Goal: Find specific page/section: Find specific page/section

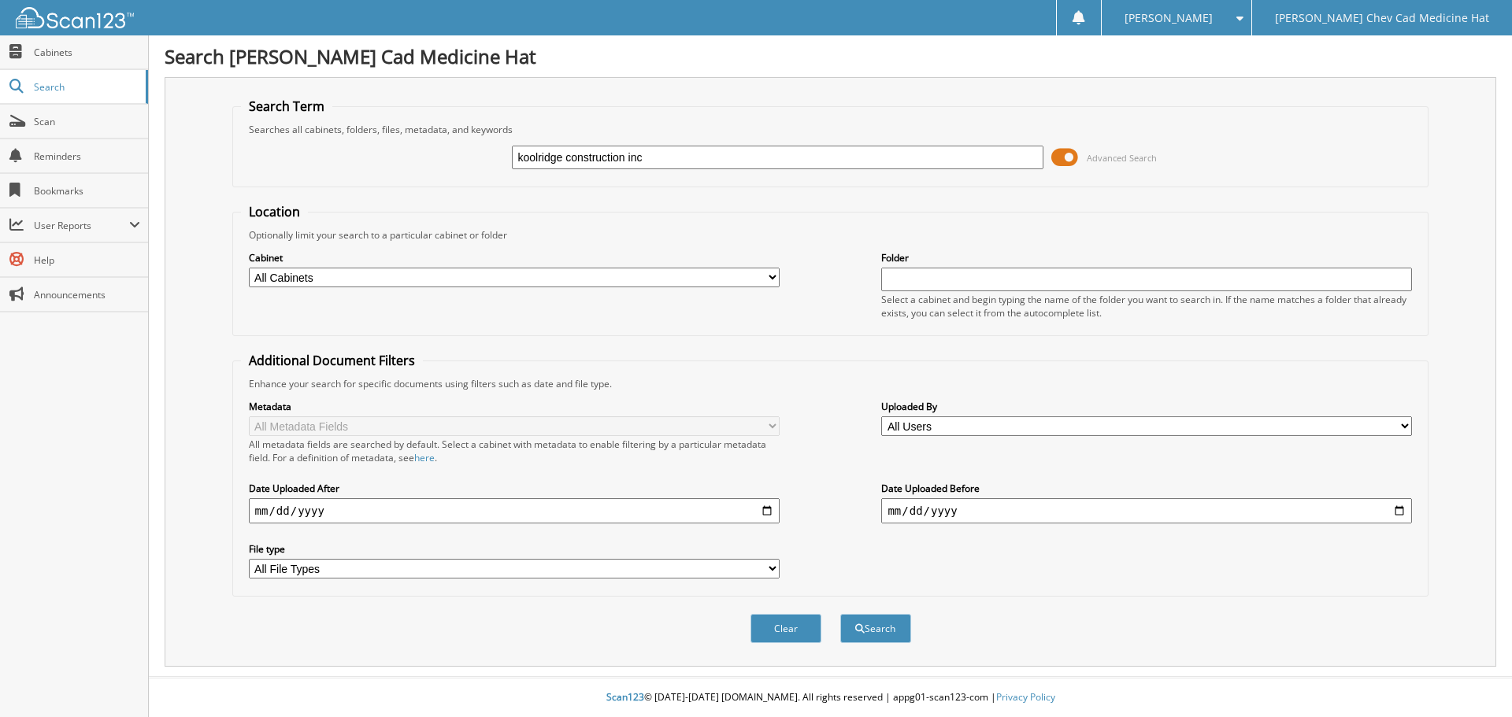
type input "koolridge construction inc"
click at [840, 614] on button "Search" at bounding box center [875, 628] width 71 height 29
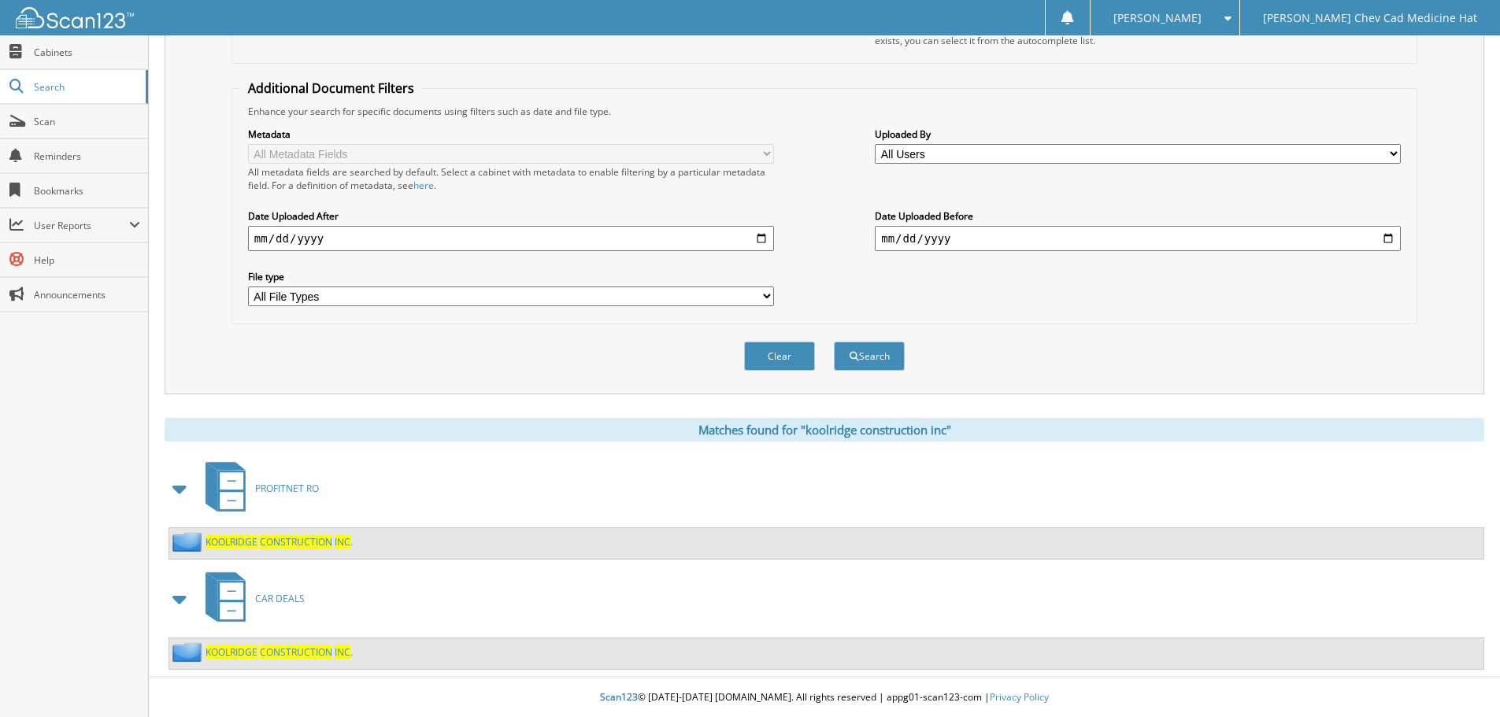
click at [289, 656] on span "CONSTRUCTION" at bounding box center [296, 652] width 72 height 13
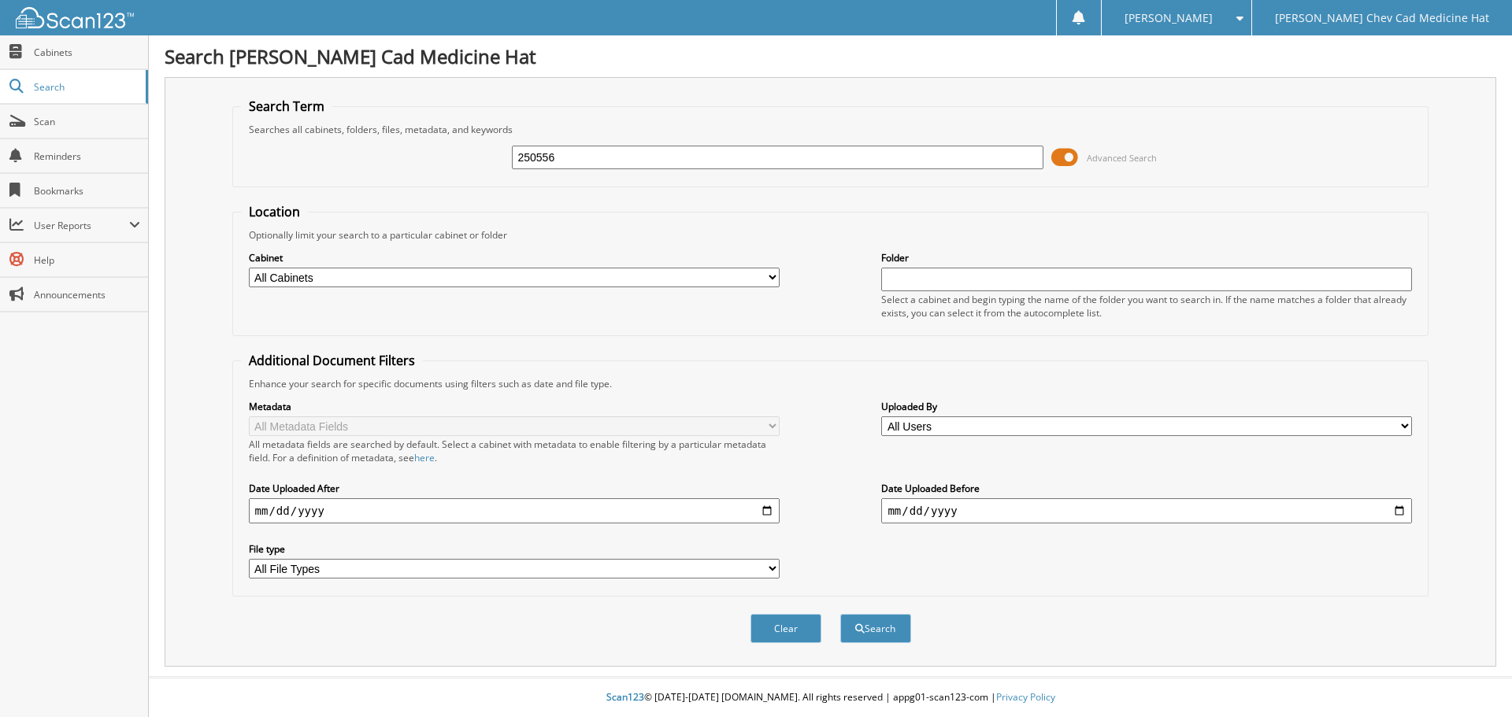
type input "250556"
click at [840, 614] on button "Search" at bounding box center [875, 628] width 71 height 29
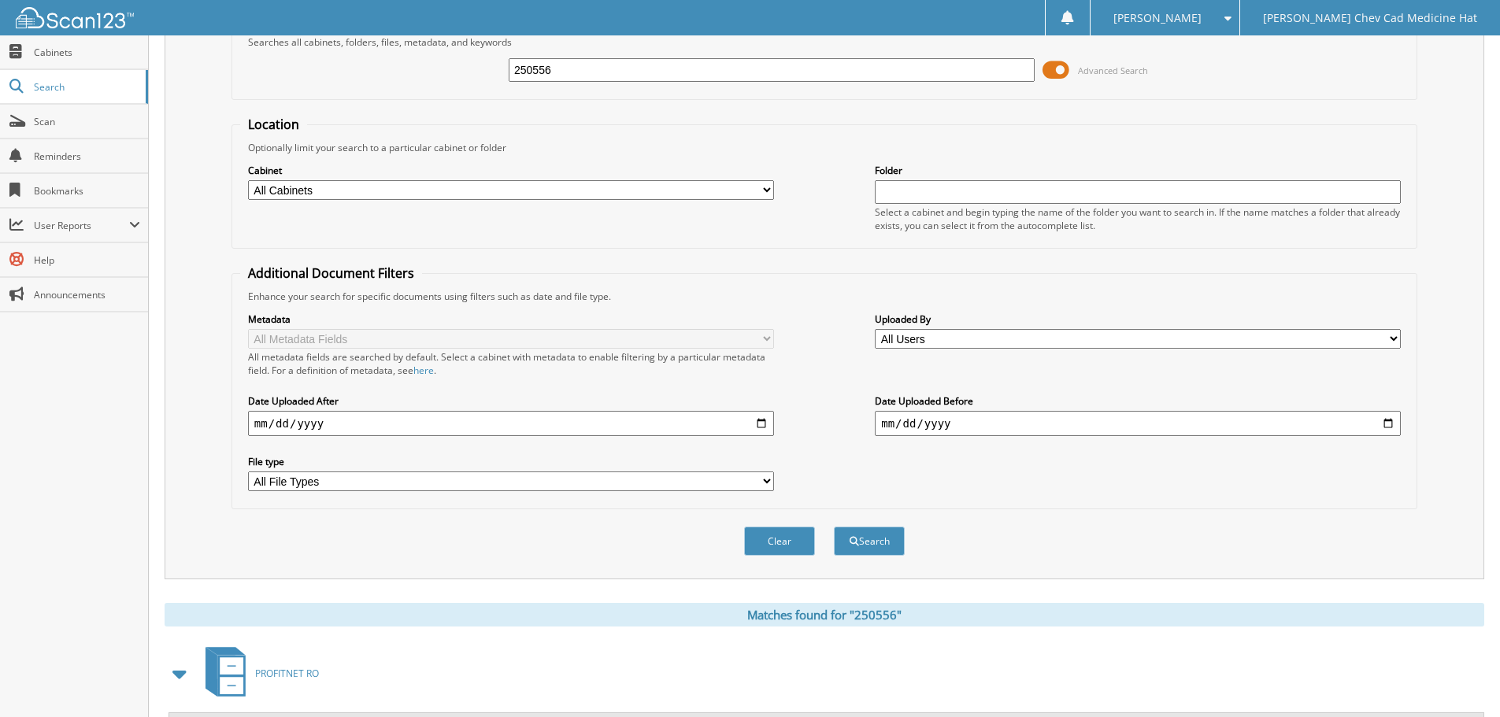
scroll to position [250, 0]
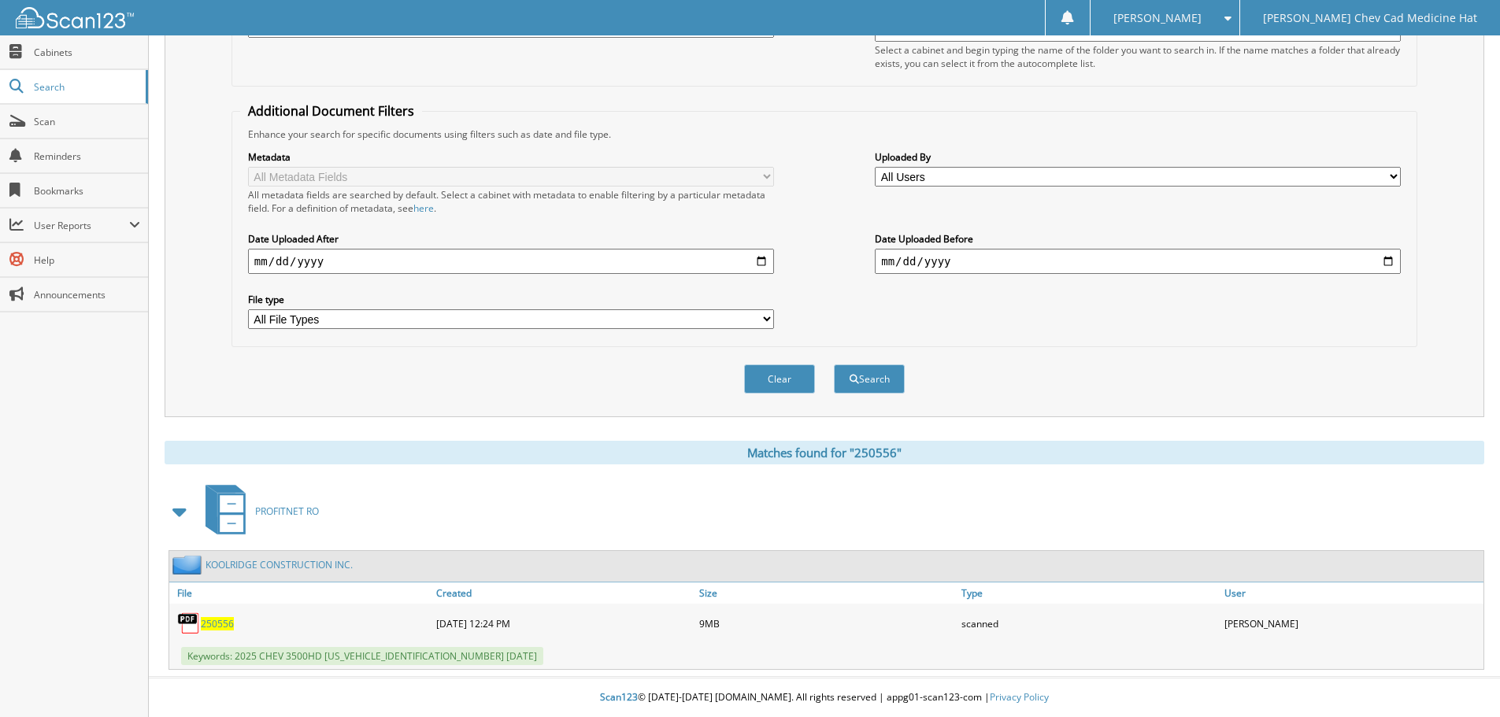
click at [213, 624] on span "250556" at bounding box center [217, 623] width 33 height 13
